Goal: Check status: Check status

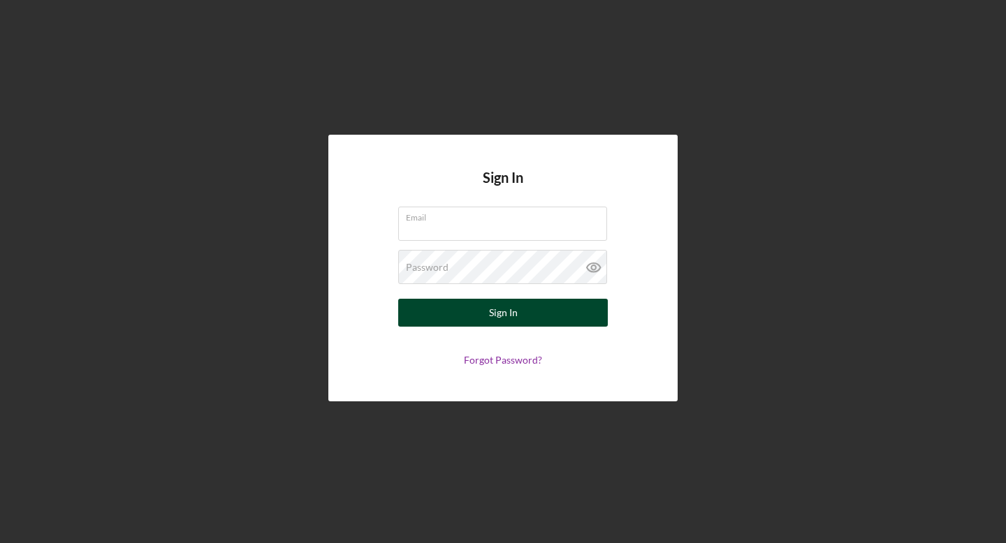
type input "[PERSON_NAME][EMAIL_ADDRESS][DOMAIN_NAME]"
click at [507, 321] on div "Sign In" at bounding box center [503, 313] width 29 height 28
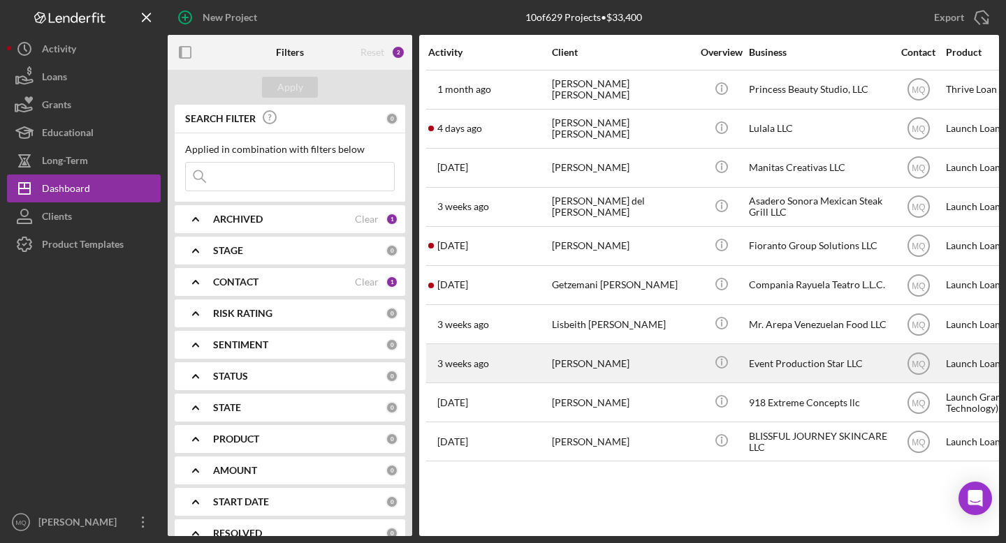
click at [631, 365] on div "[PERSON_NAME]" at bounding box center [622, 363] width 140 height 37
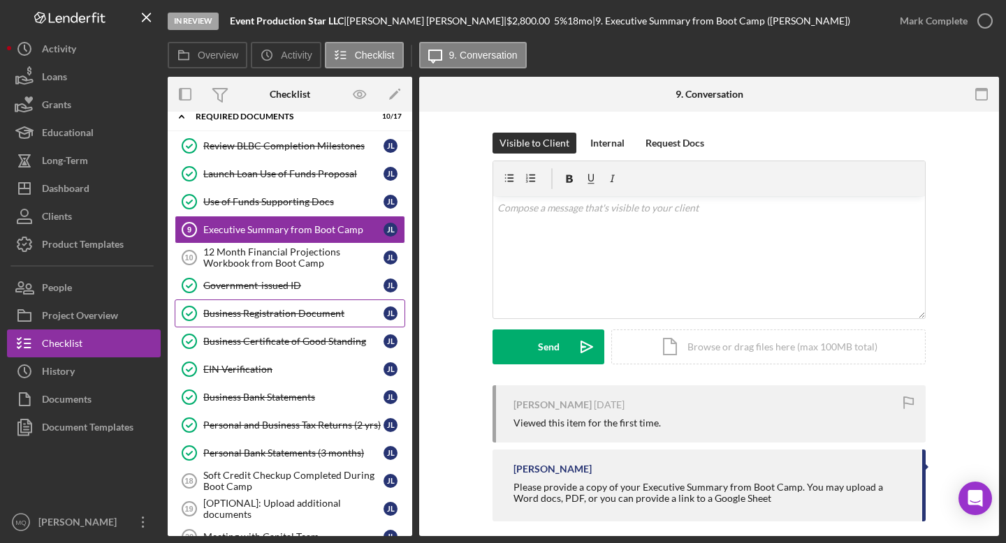
scroll to position [50, 0]
